Goal: Task Accomplishment & Management: Use online tool/utility

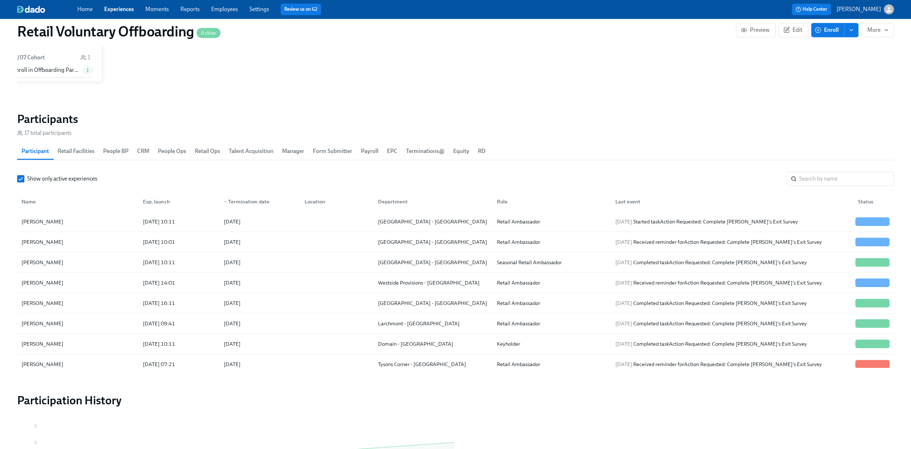
scroll to position [0, 2284]
click at [120, 11] on link "Experiences" at bounding box center [119, 9] width 30 height 7
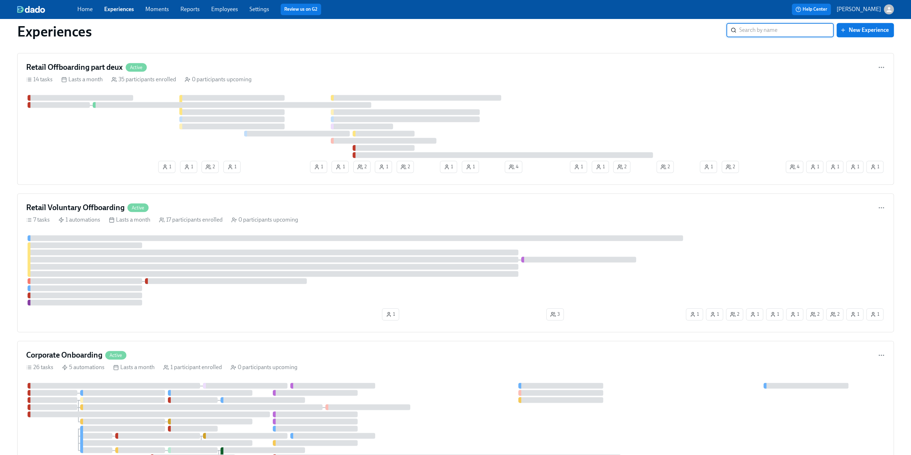
scroll to position [859, 0]
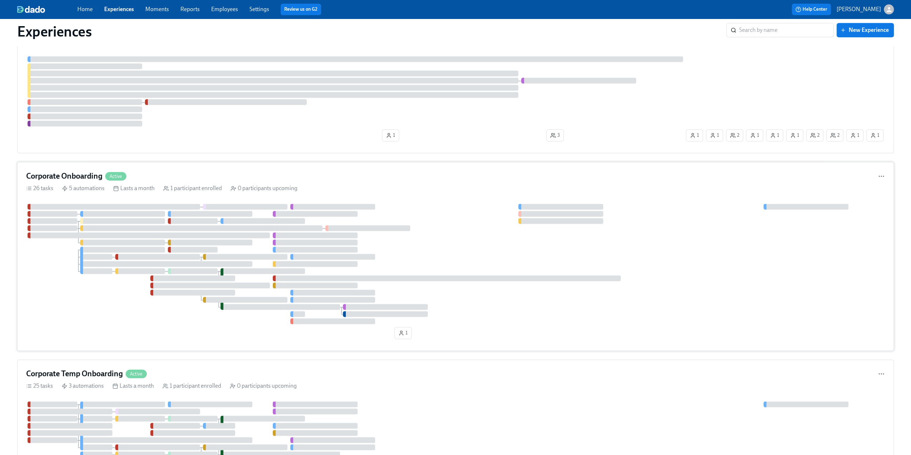
click at [73, 166] on div "Corporate Onboarding Active 26 tasks 5 automations Lasts a month 1 participant …" at bounding box center [455, 256] width 876 height 189
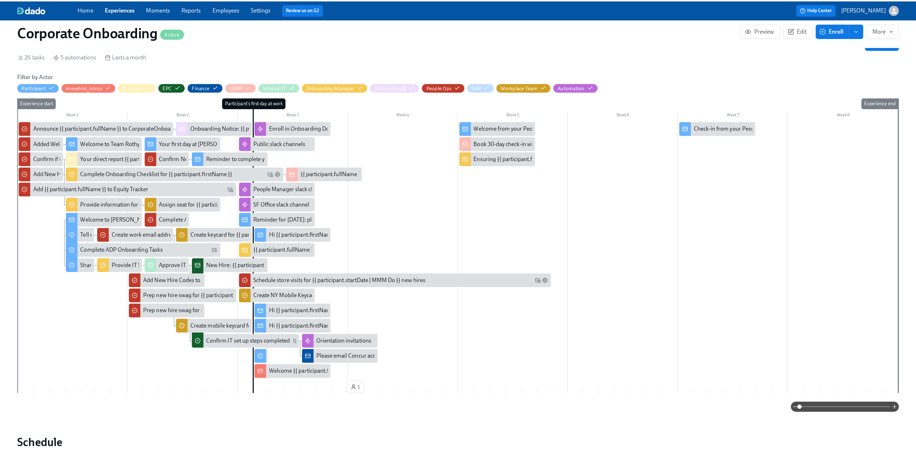
scroll to position [143, 0]
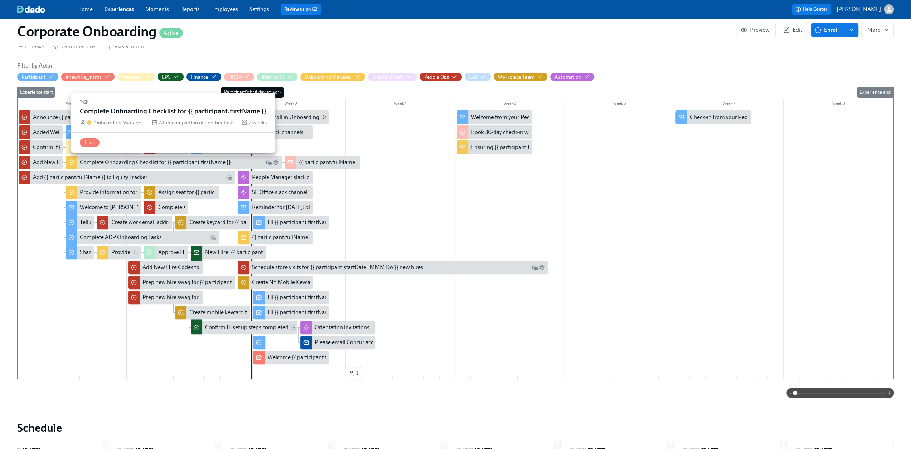
click at [111, 161] on div "Complete Onboarding Checklist for {{ participant.firstName }}" at bounding box center [155, 163] width 151 height 8
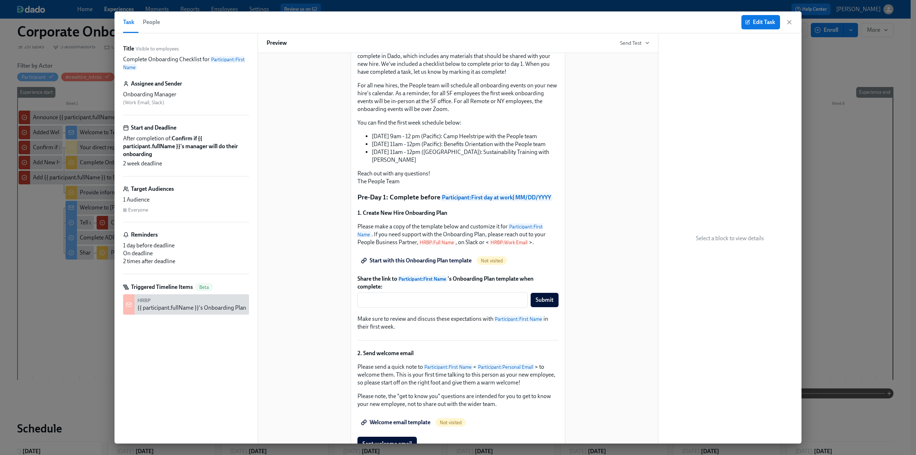
scroll to position [143, 0]
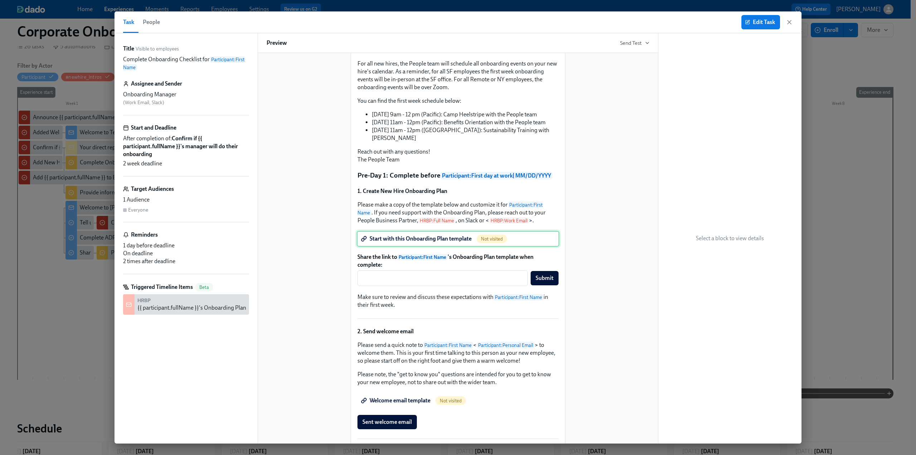
click at [432, 246] on div "Start with this Onboarding Plan template Not visited" at bounding box center [458, 239] width 203 height 16
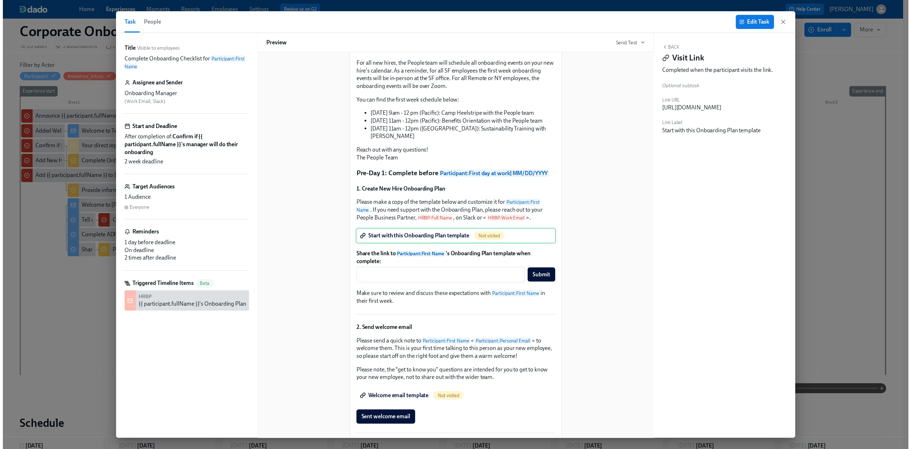
scroll to position [0, 144]
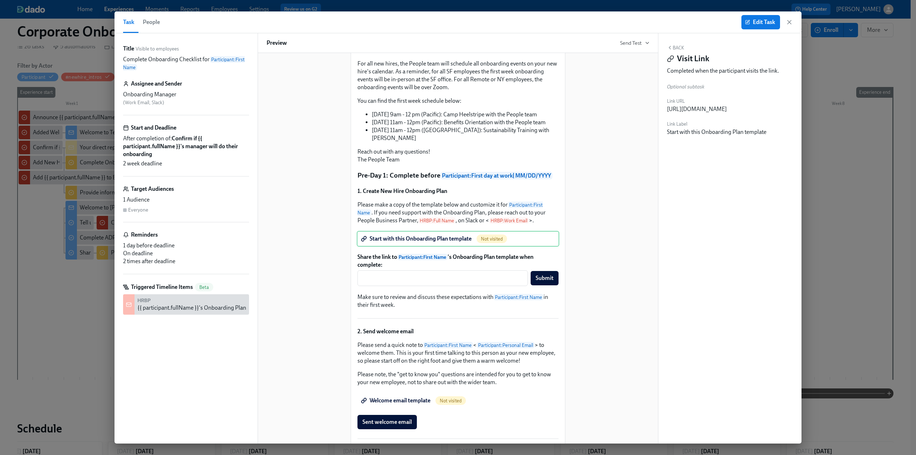
drag, startPoint x: 666, startPoint y: 109, endPoint x: 811, endPoint y: 115, distance: 145.1
click at [466, 115] on div "Task People Edit Task Title Visible to employees Complete Onboarding Checklist …" at bounding box center [458, 227] width 916 height 455
copy div "[URL][DOMAIN_NAME]"
click at [466, 19] on div "Edit Task" at bounding box center [767, 22] width 52 height 14
click at [466, 21] on icon "button" at bounding box center [790, 22] width 4 height 4
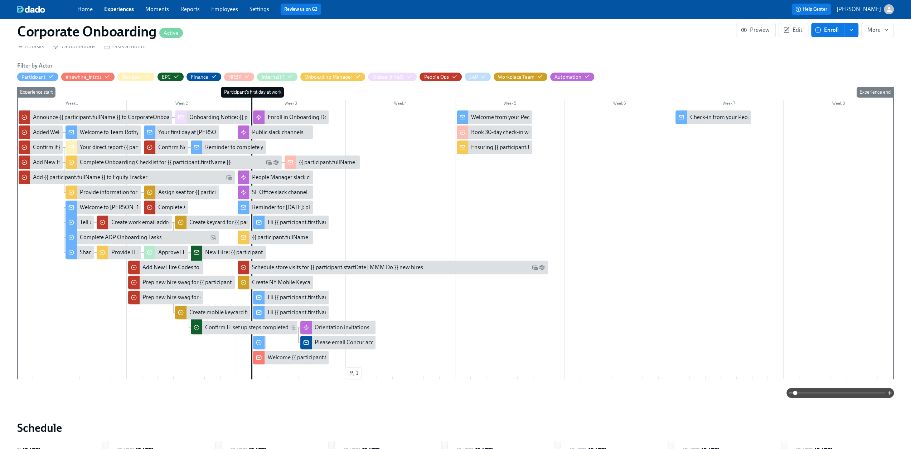
scroll to position [0, 243]
